Goal: Find specific page/section: Find specific page/section

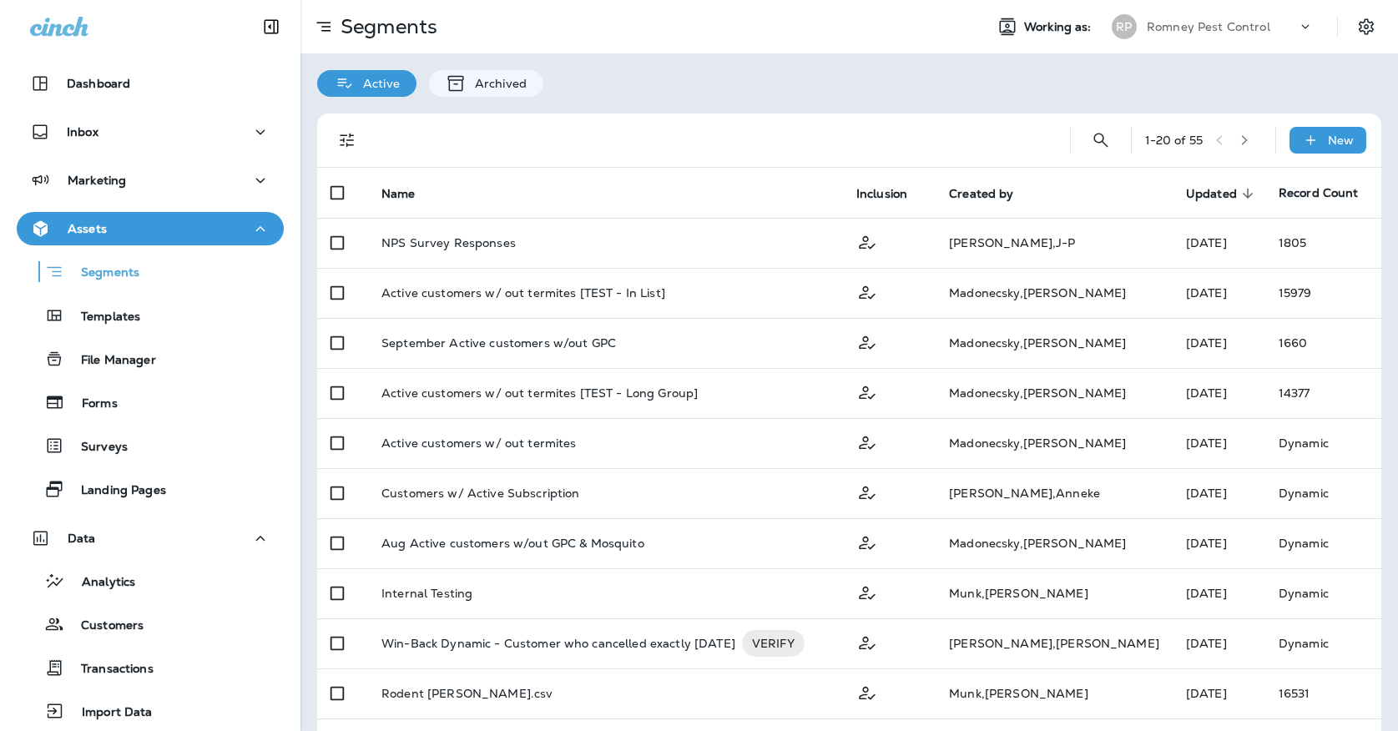
click at [1236, 28] on p "Romney Pest Control" at bounding box center [1208, 26] width 123 height 13
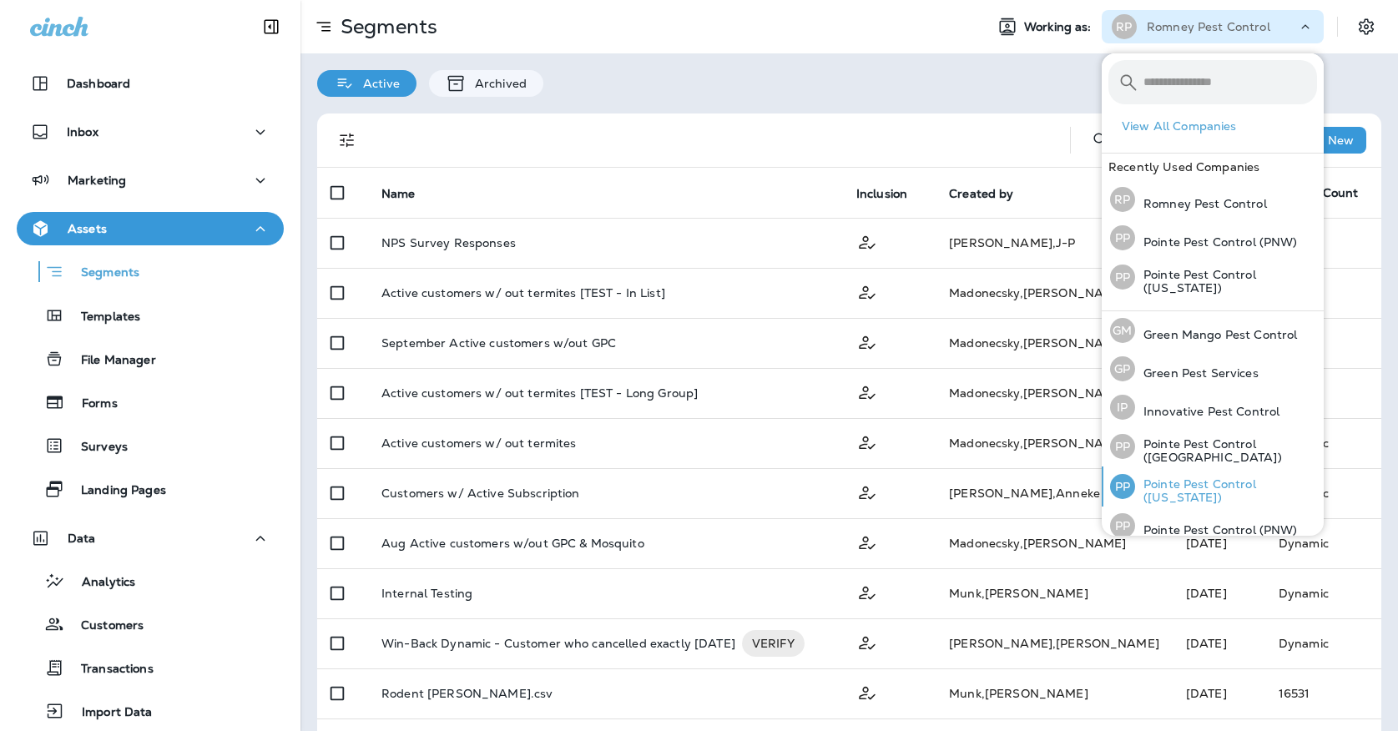
click at [1196, 478] on p "Pointe Pest Control ([US_STATE])" at bounding box center [1226, 490] width 182 height 27
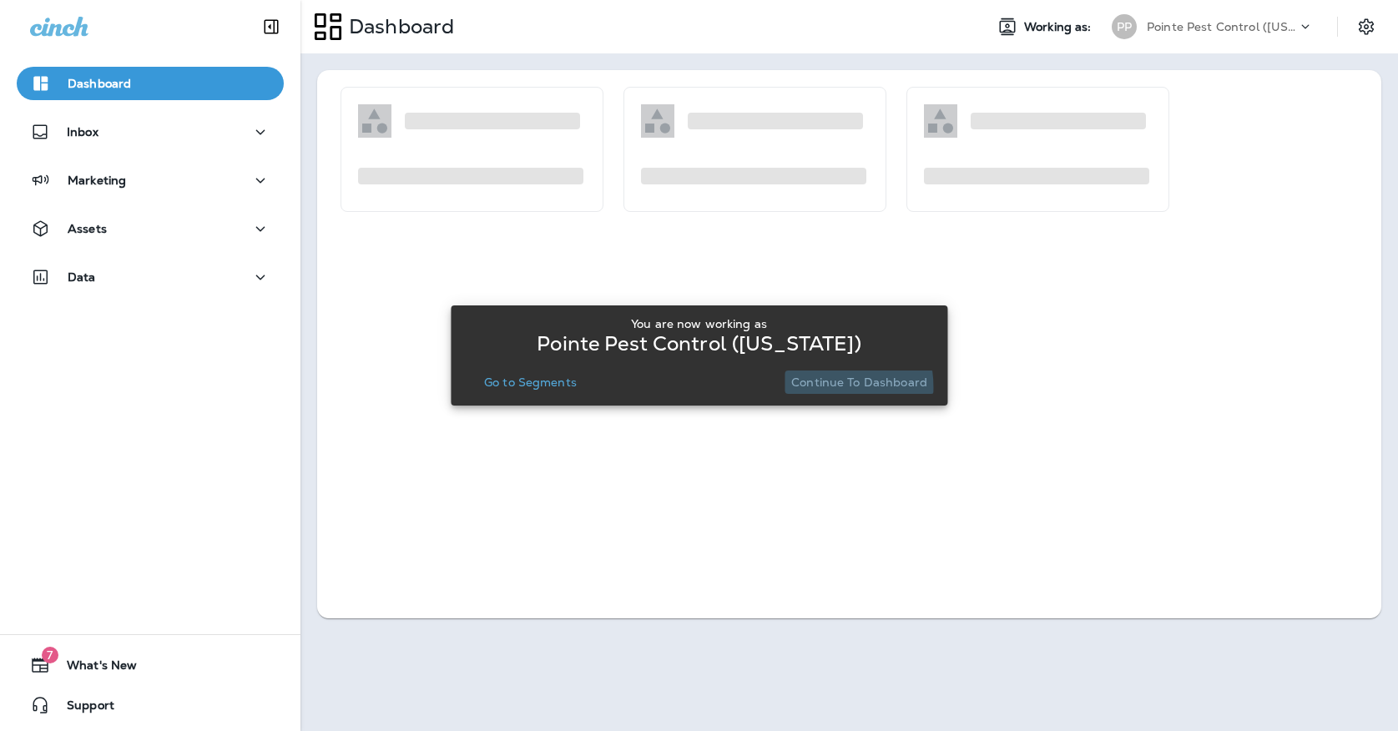
click at [818, 387] on p "Continue to Dashboard" at bounding box center [859, 382] width 136 height 13
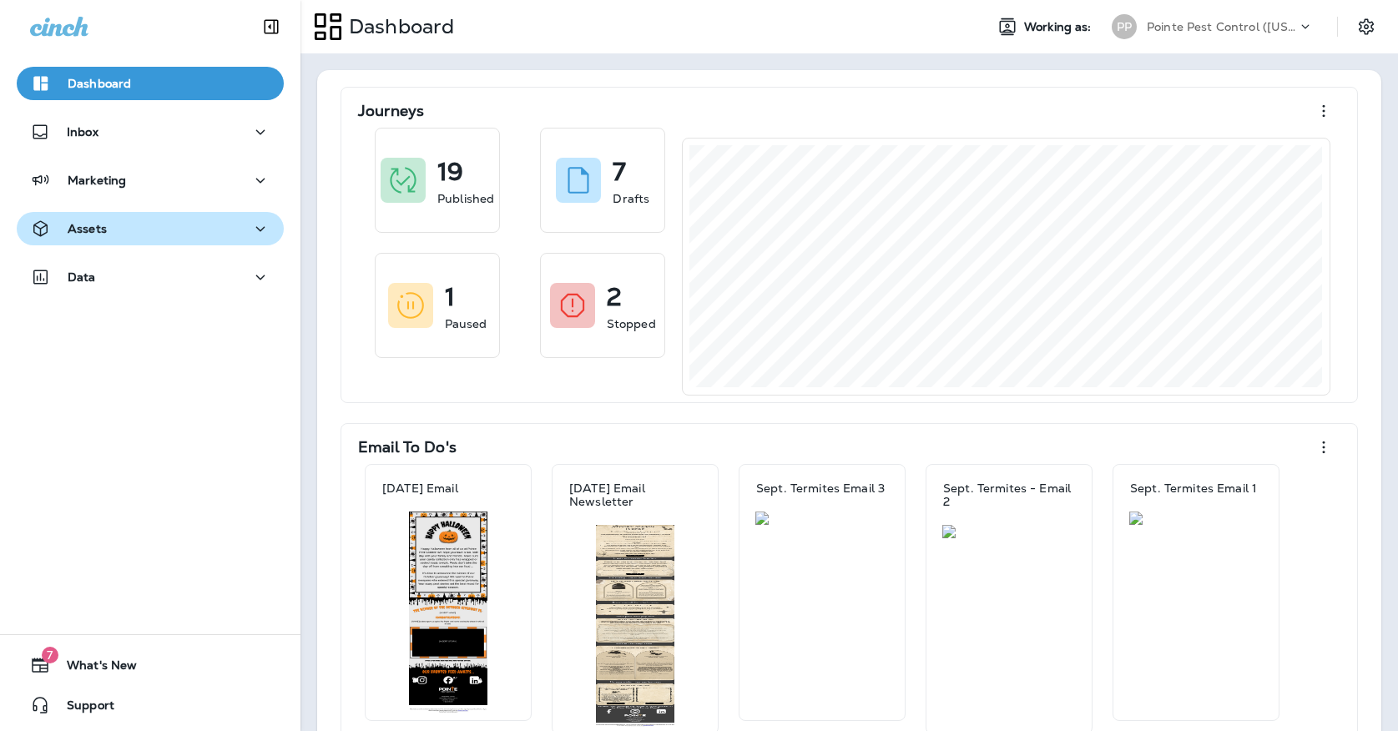
click at [263, 223] on icon "button" at bounding box center [260, 229] width 20 height 21
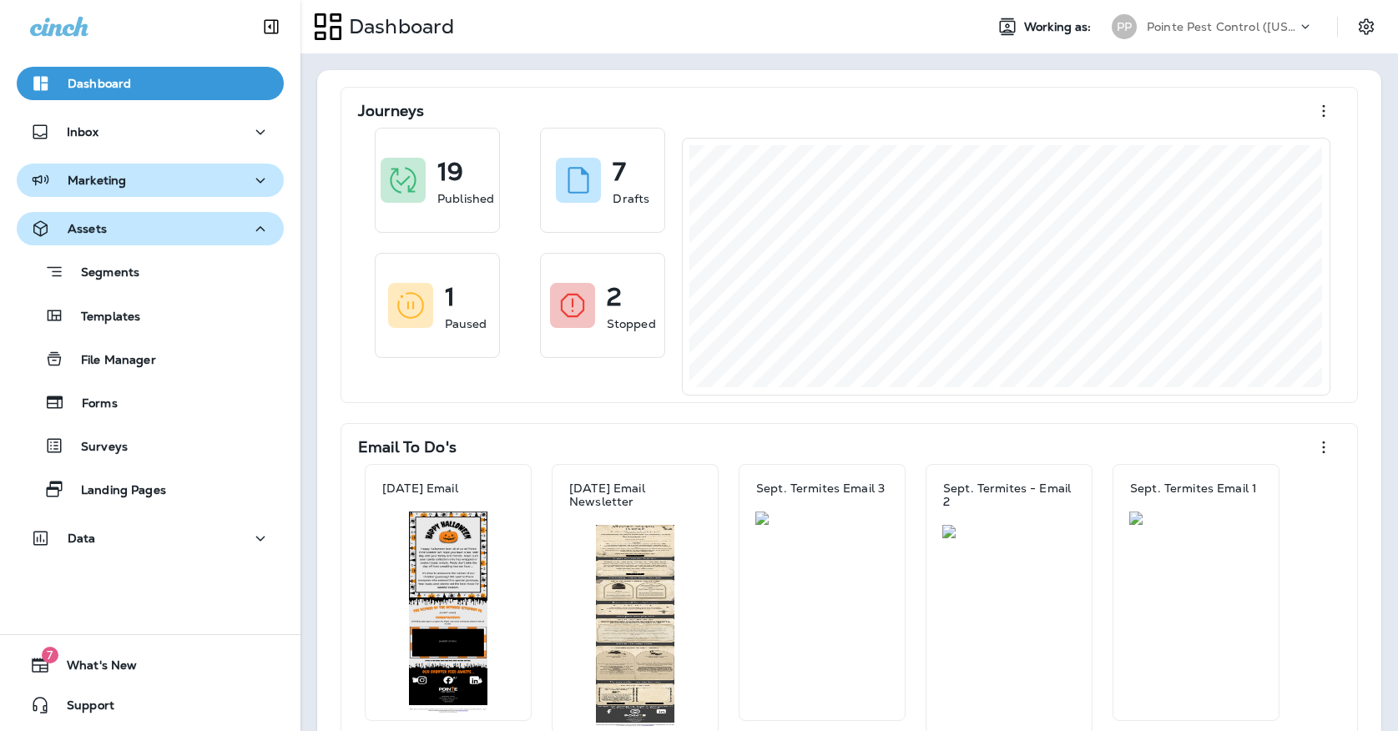
click at [228, 183] on div "Marketing" at bounding box center [150, 180] width 240 height 21
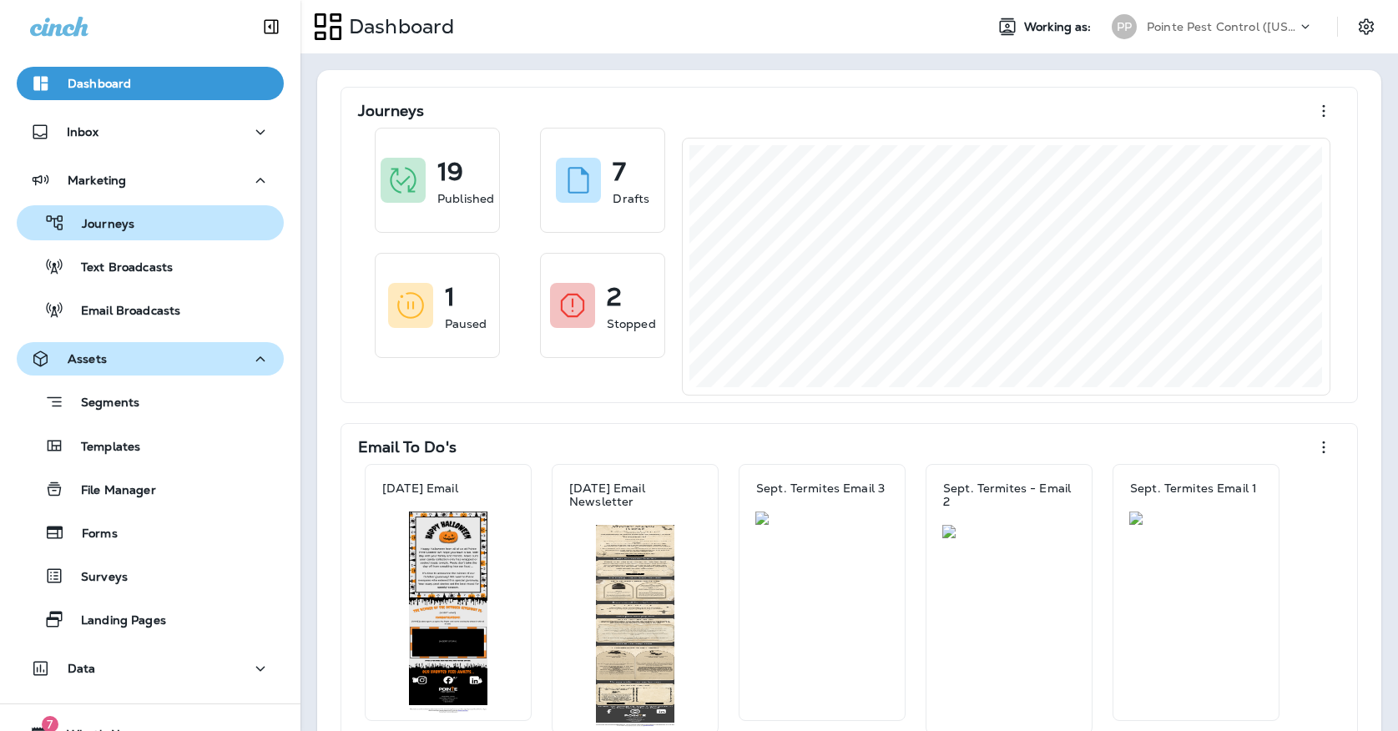
click at [213, 228] on div "Journeys" at bounding box center [150, 222] width 254 height 25
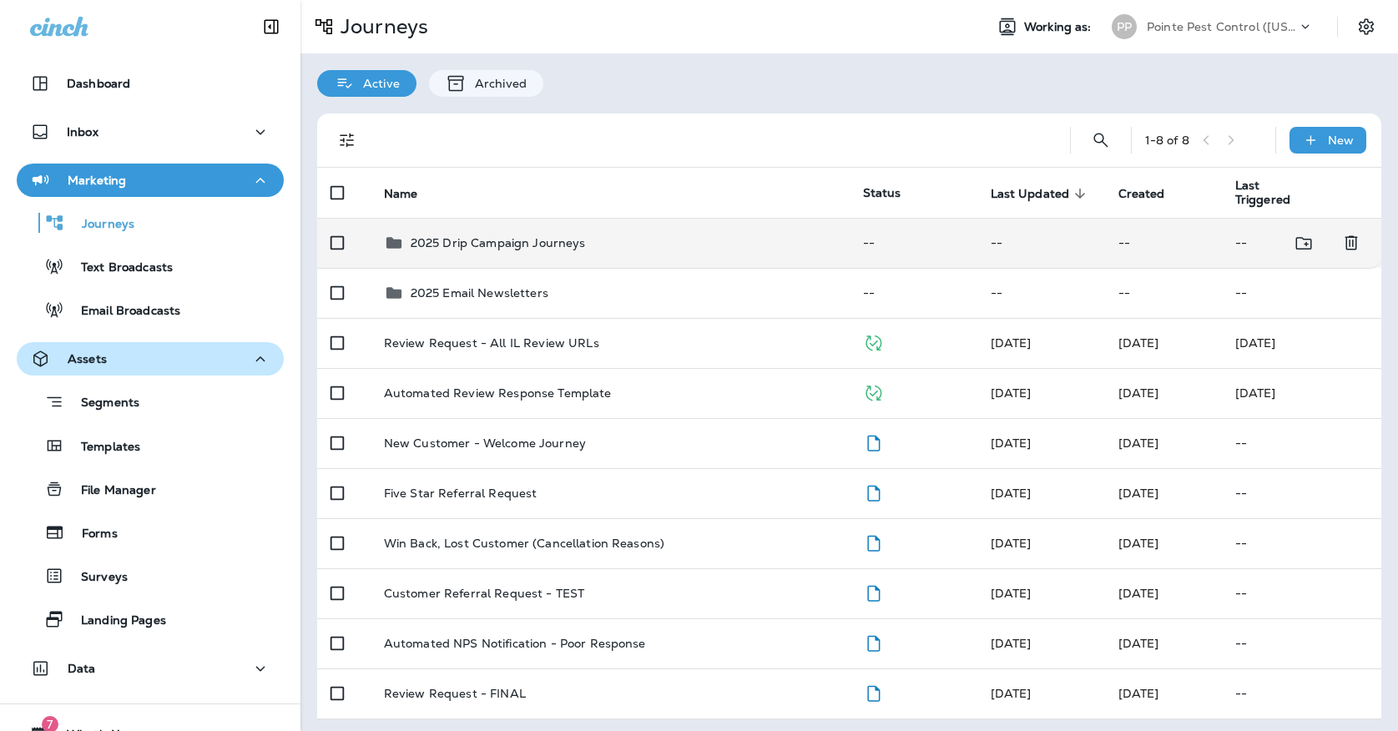
click at [551, 244] on td "2025 Drip Campaign Journeys" at bounding box center [609, 243] width 479 height 50
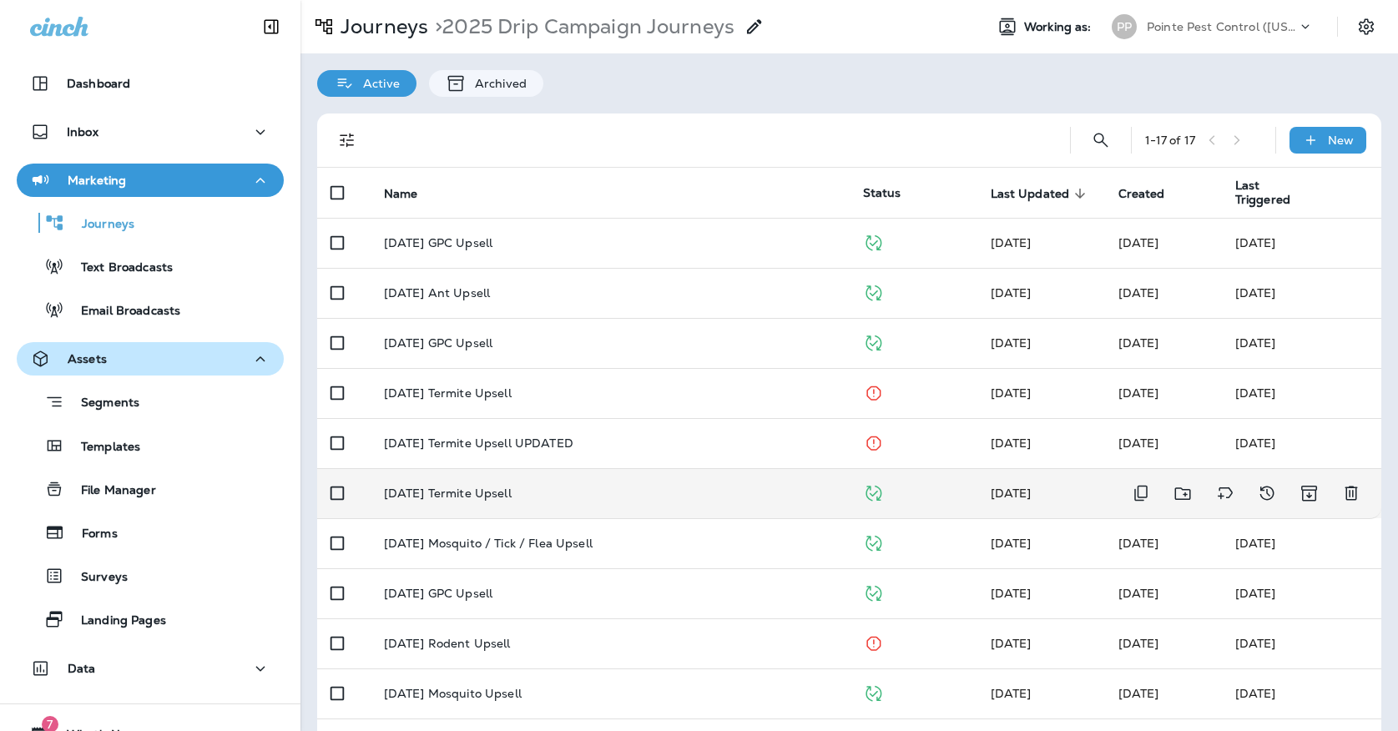
click at [620, 486] on div "[DATE] Termite Upsell" at bounding box center [610, 492] width 452 height 13
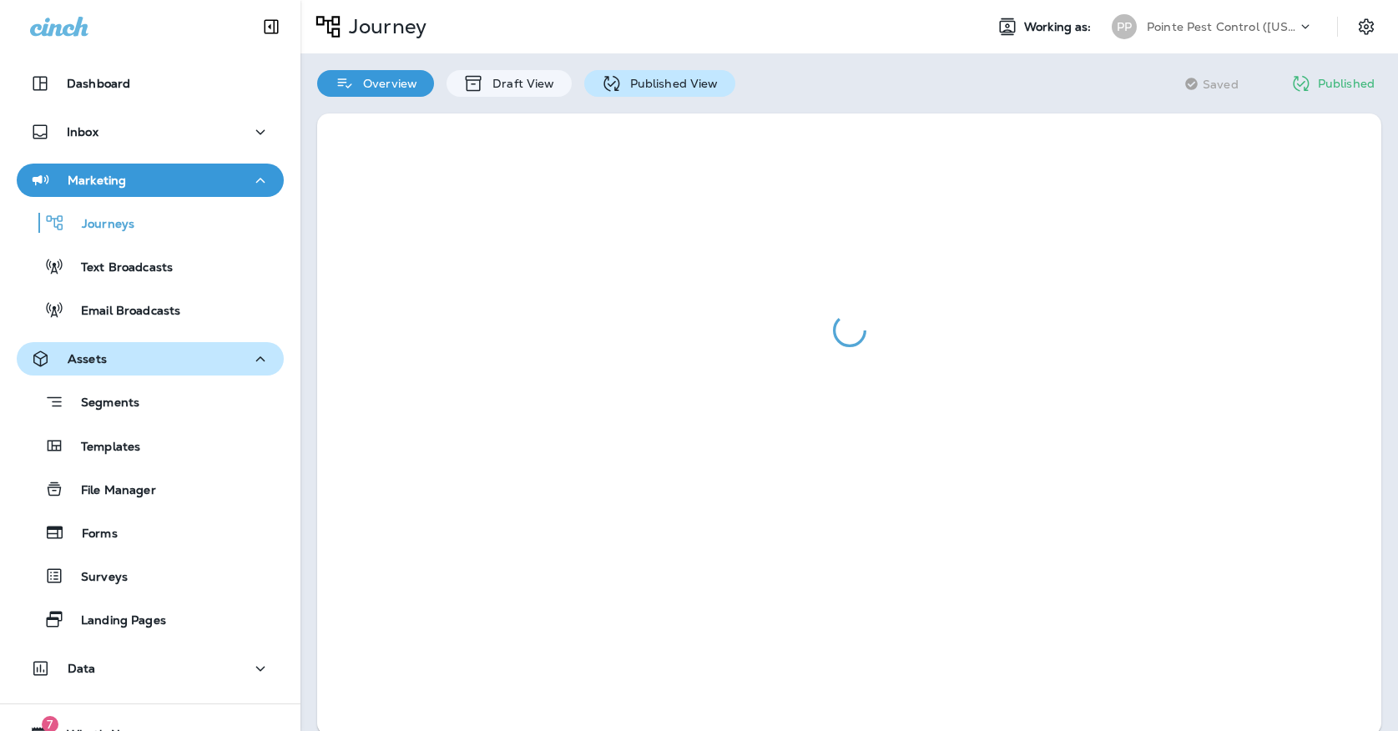
click at [639, 88] on p "Published View" at bounding box center [670, 83] width 97 height 13
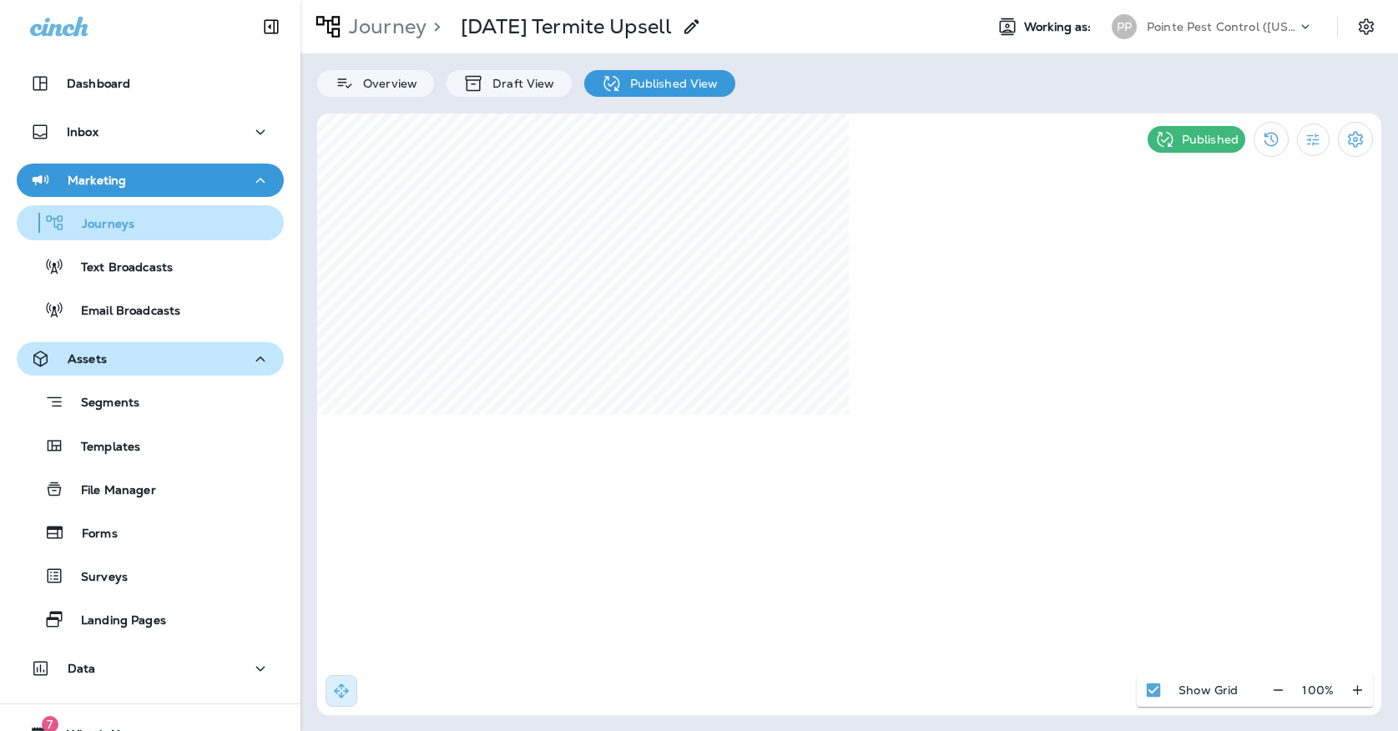
click at [118, 227] on p "Journeys" at bounding box center [99, 225] width 69 height 16
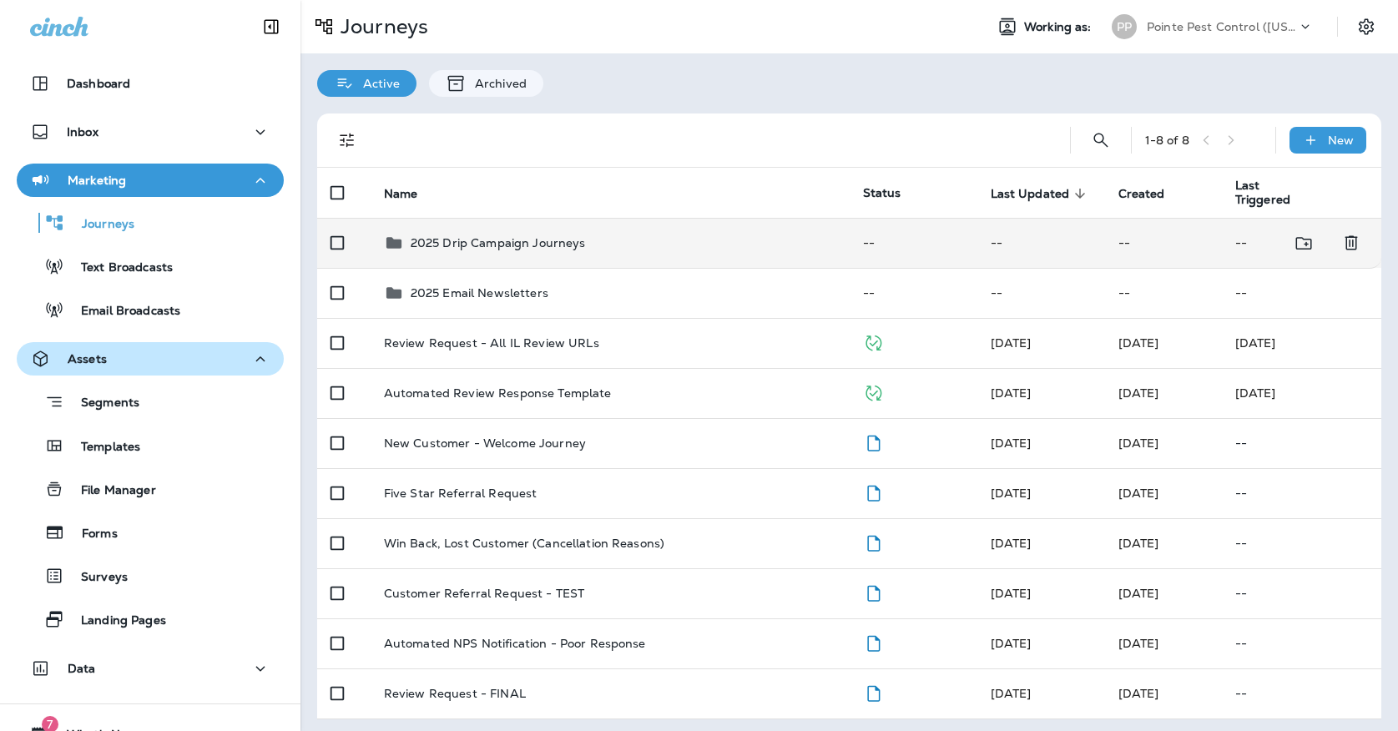
click at [435, 242] on div "2025 Drip Campaign Journeys" at bounding box center [498, 243] width 175 height 20
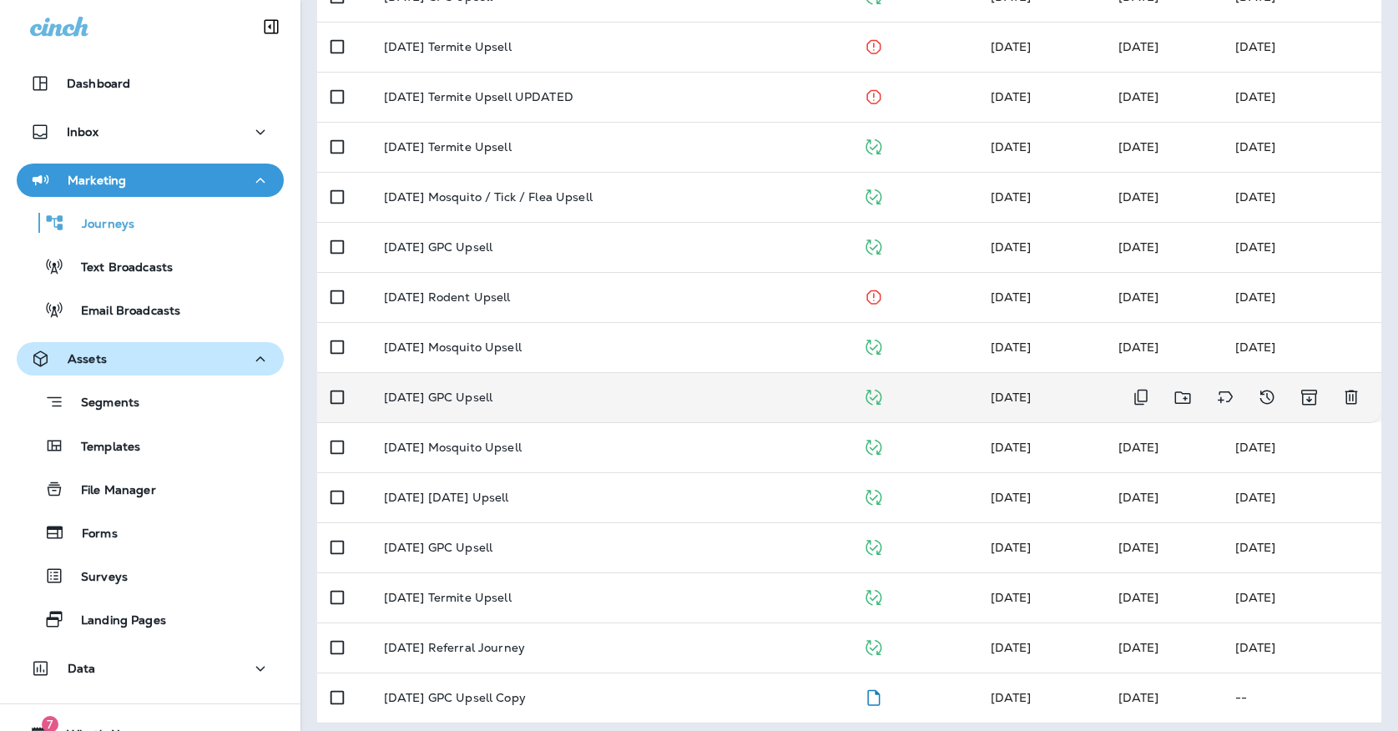
scroll to position [345, 0]
click at [608, 376] on td "[DATE] GPC Upsell" at bounding box center [609, 398] width 479 height 50
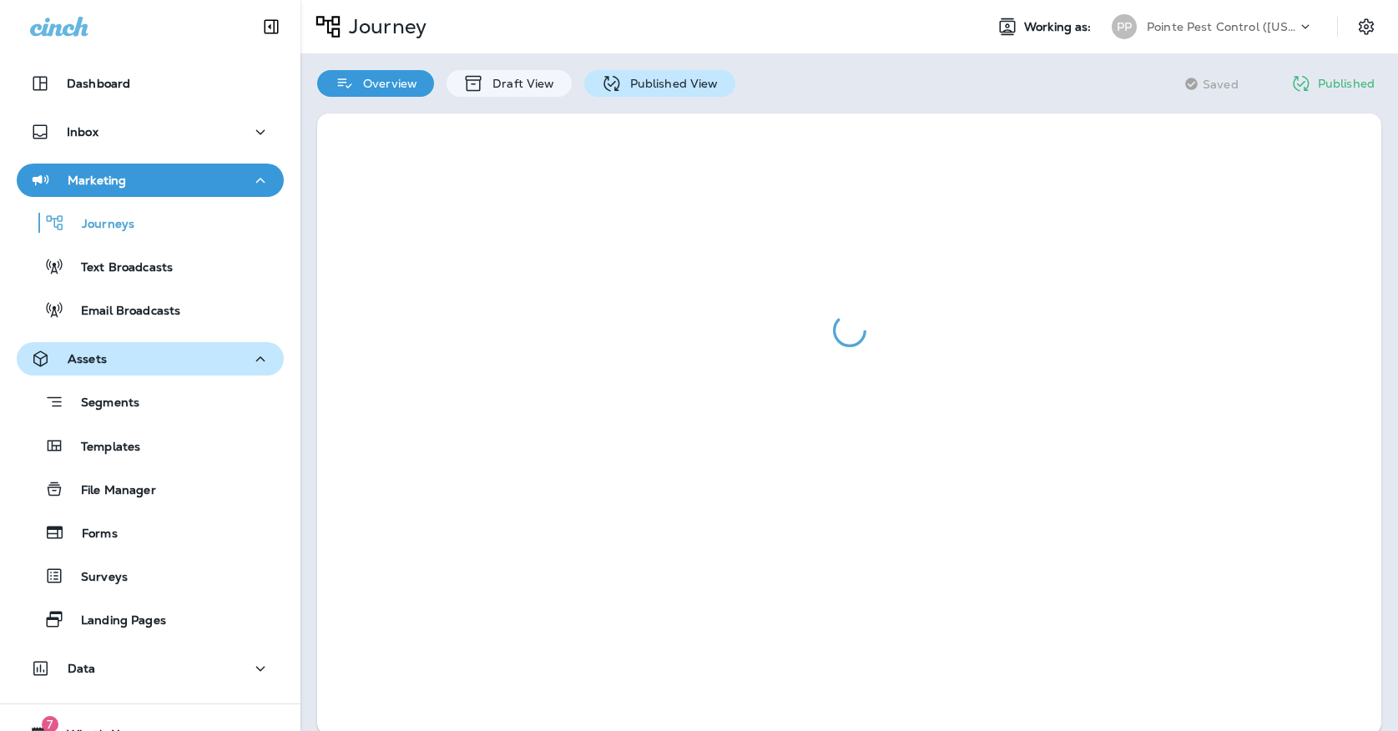
click at [642, 93] on div "Published View" at bounding box center [659, 83] width 151 height 27
